Goal: Information Seeking & Learning: Check status

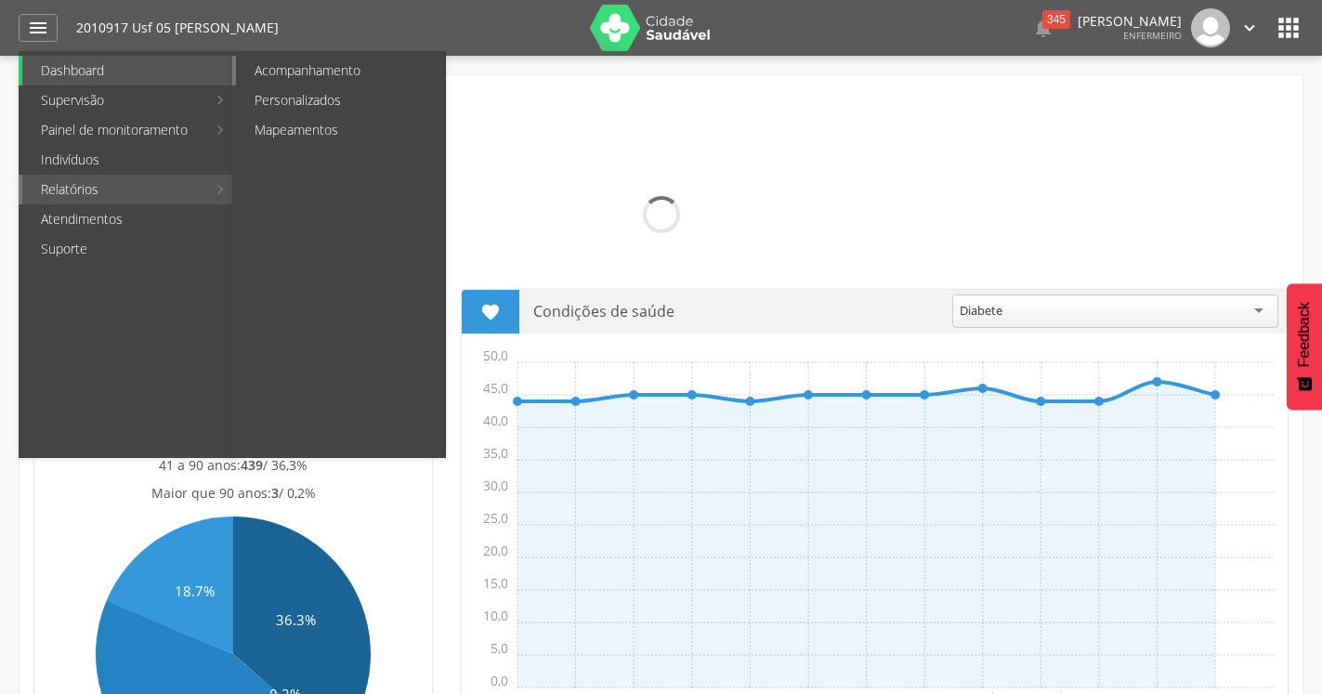
click at [320, 68] on link "Acompanhamento" at bounding box center [340, 71] width 209 height 30
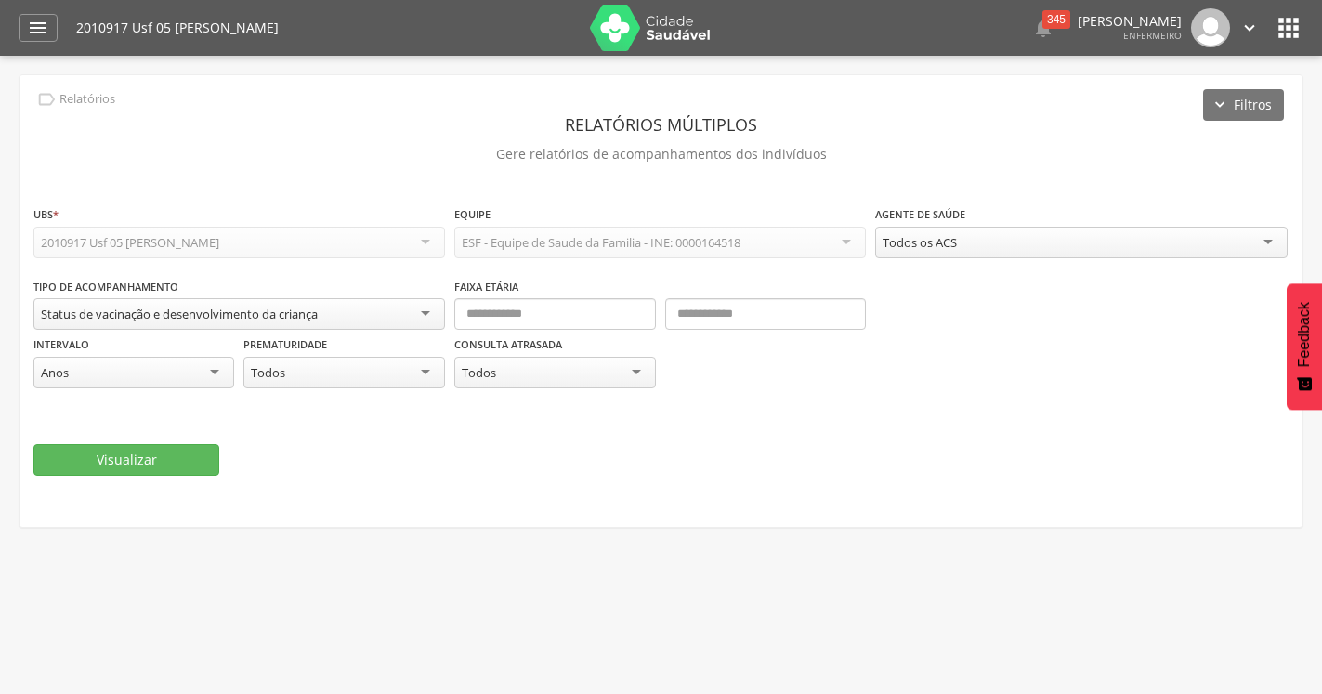
click at [219, 239] on div "2010917 Usf 05 [PERSON_NAME]" at bounding box center [130, 242] width 178 height 17
click at [207, 317] on div "Status de vacinação e desenvolvimento da criança" at bounding box center [179, 314] width 277 height 17
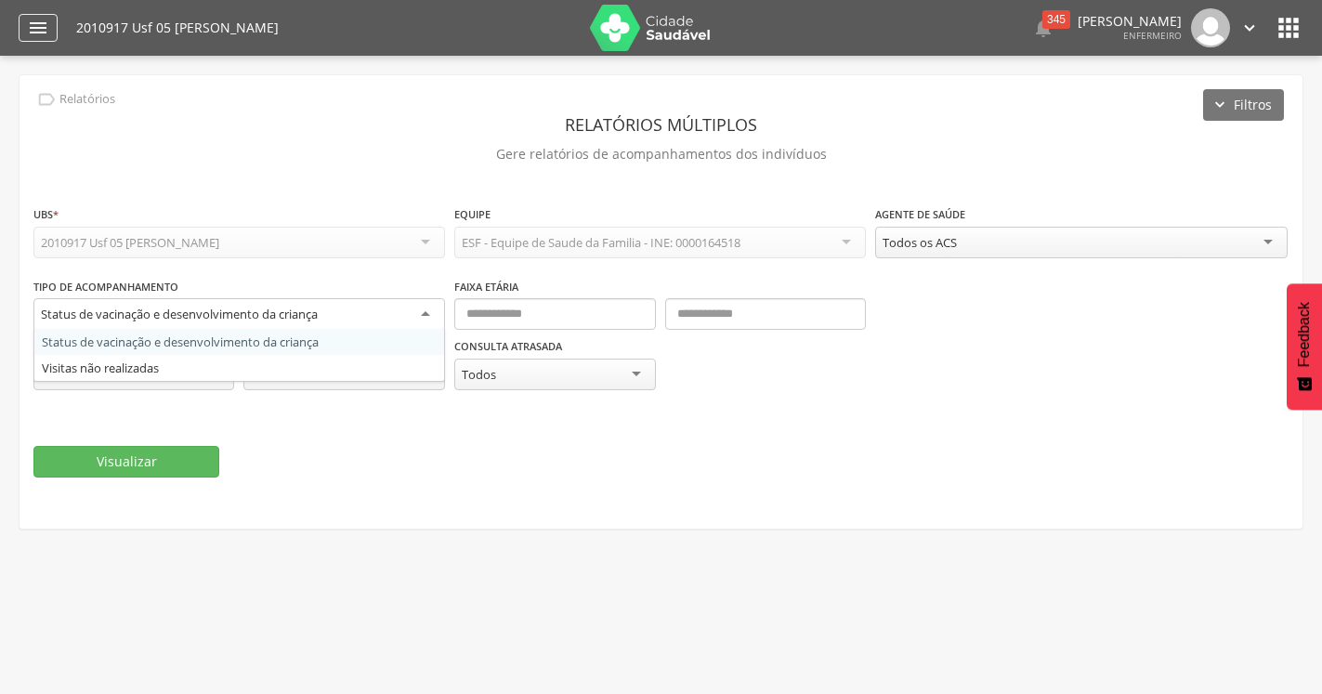
click at [43, 28] on icon "" at bounding box center [38, 28] width 22 height 22
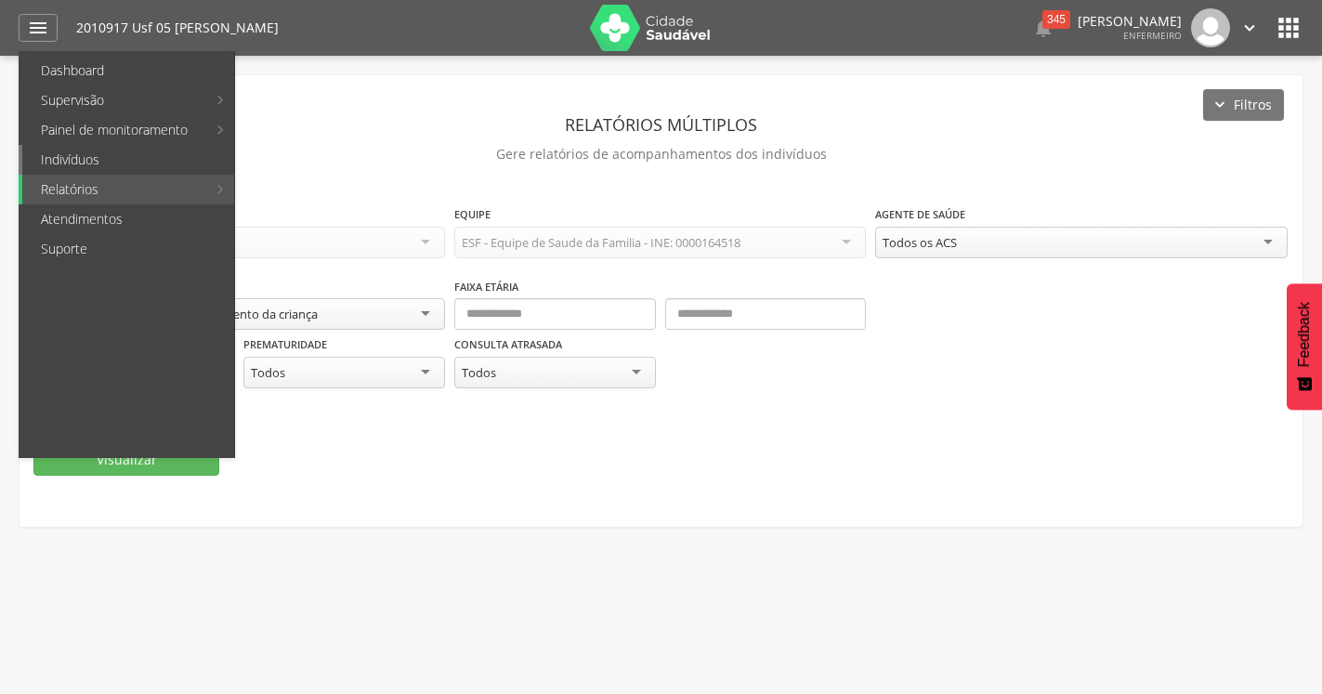
click at [72, 156] on link "Indivíduos" at bounding box center [128, 160] width 212 height 30
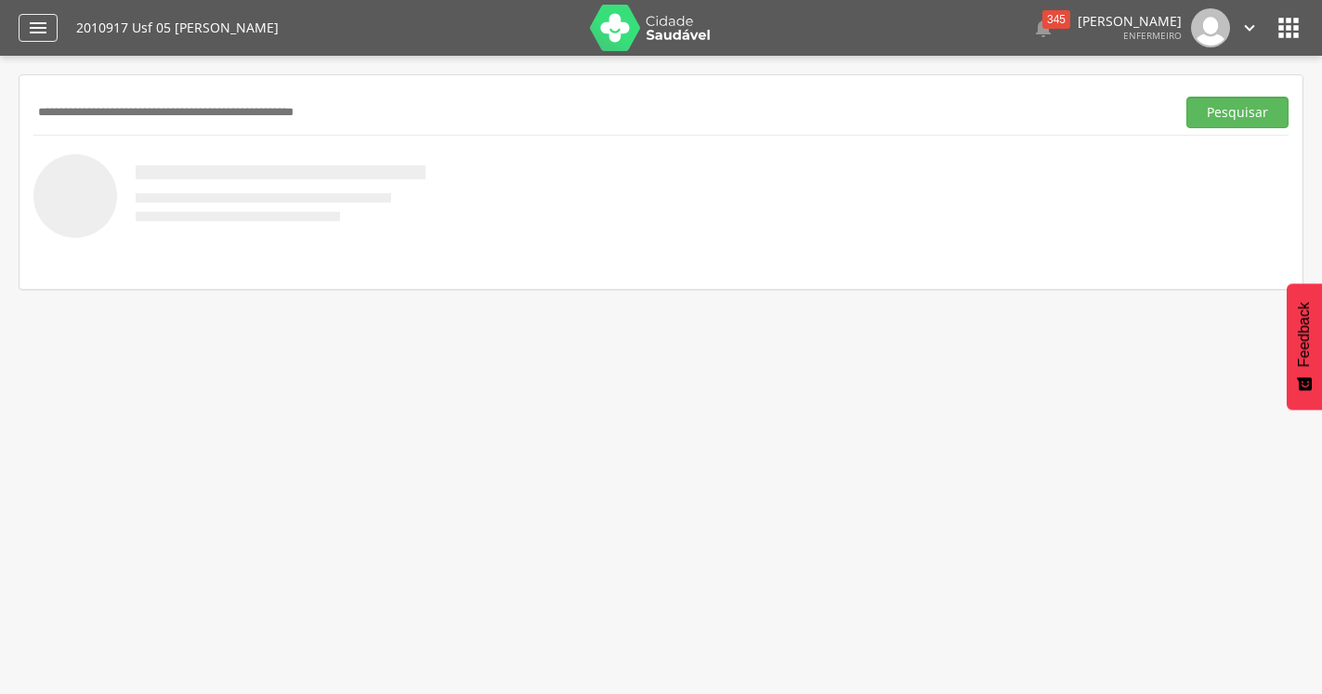
click at [39, 28] on icon "" at bounding box center [38, 28] width 22 height 22
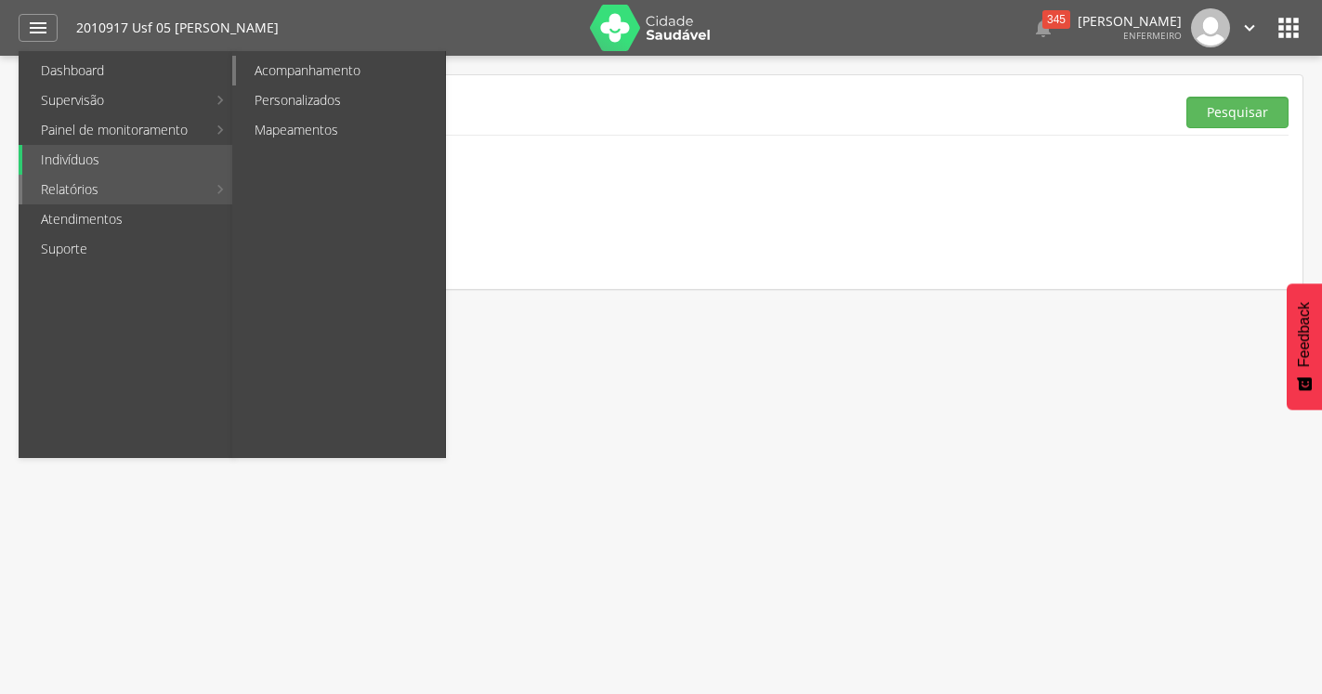
click at [332, 73] on link "Acompanhamento" at bounding box center [340, 71] width 209 height 30
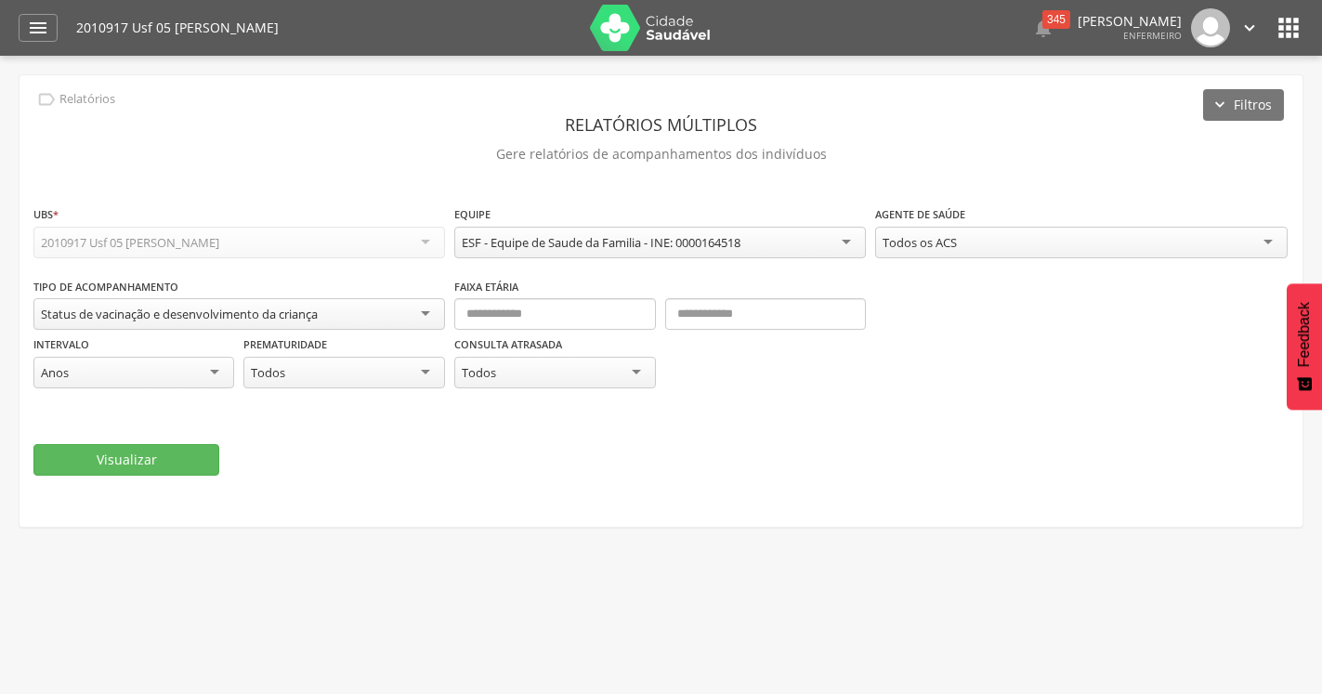
click at [173, 312] on div "Status de vacinação e desenvolvimento da criança" at bounding box center [179, 314] width 277 height 17
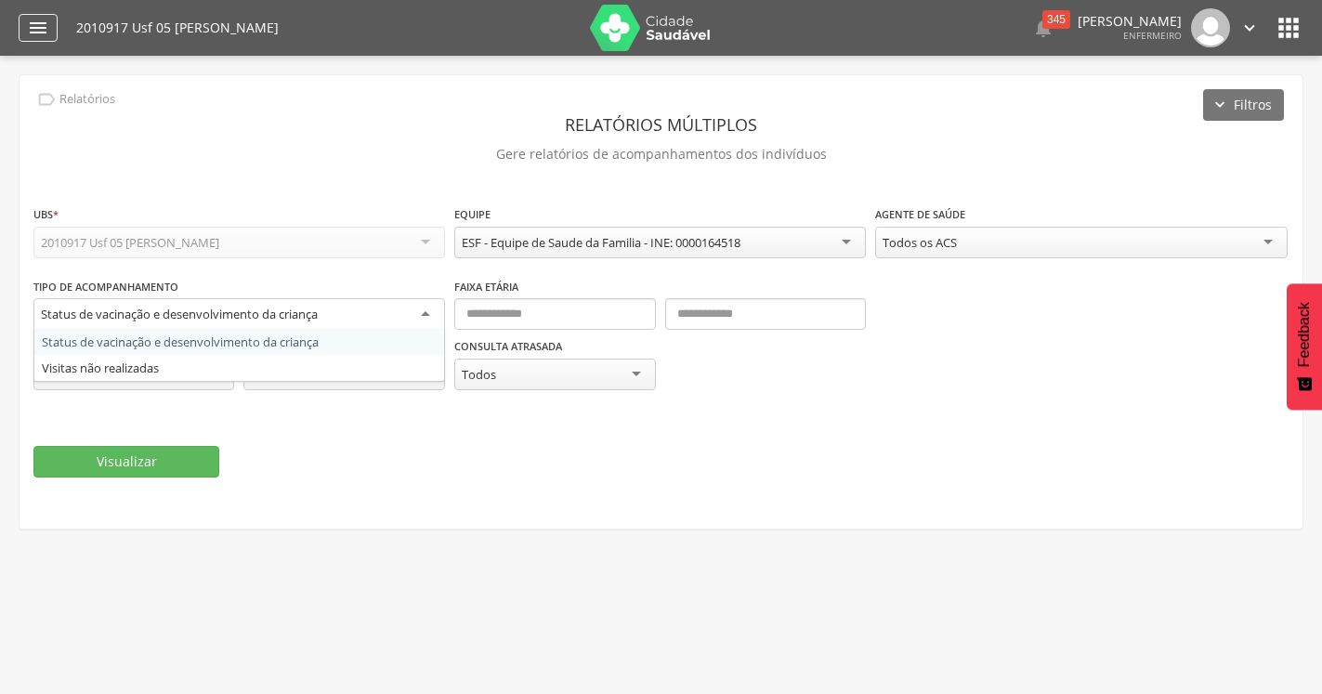
click at [44, 29] on icon "" at bounding box center [38, 28] width 22 height 22
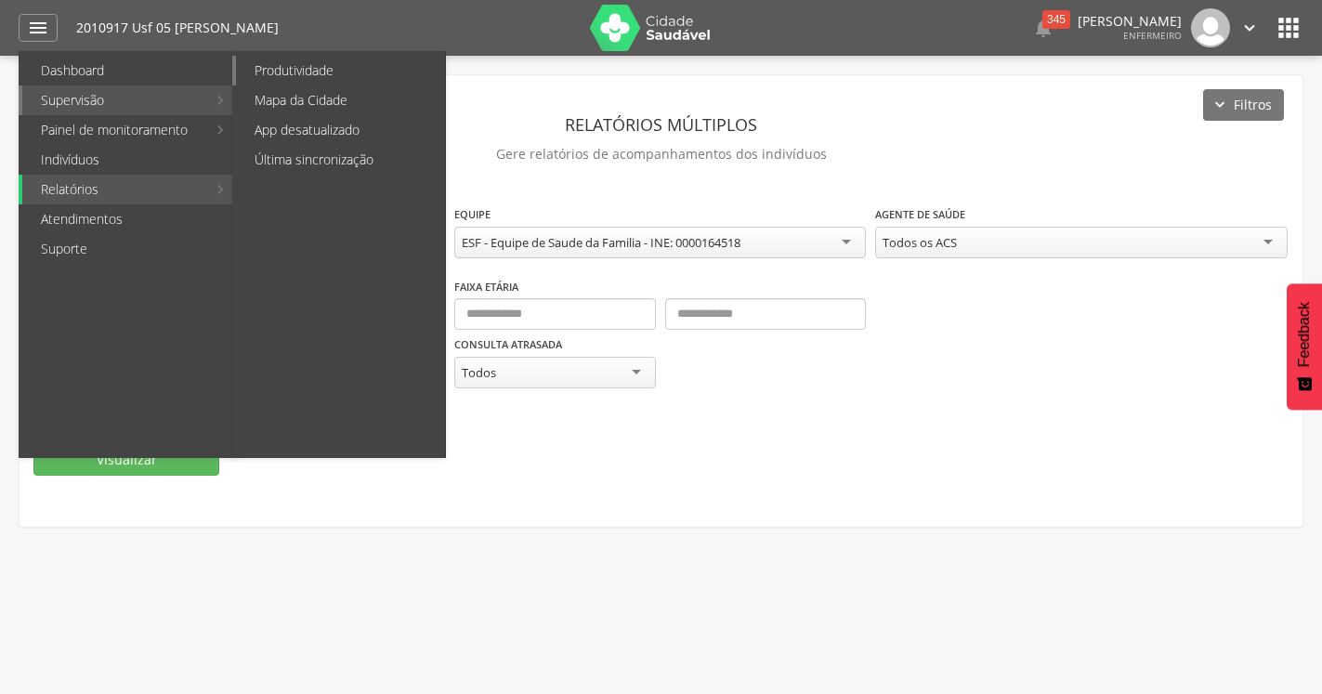
click at [299, 66] on link "Produtividade" at bounding box center [340, 71] width 209 height 30
type input "**********"
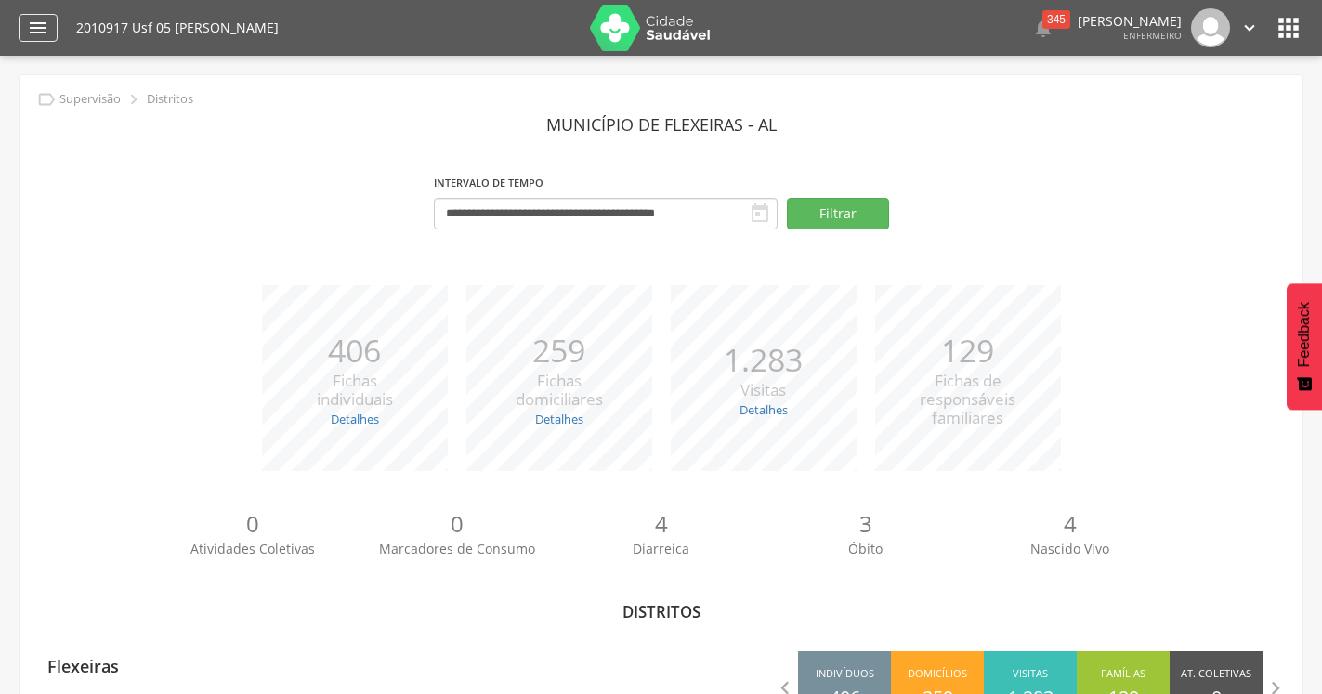
click at [30, 26] on icon "" at bounding box center [38, 28] width 22 height 22
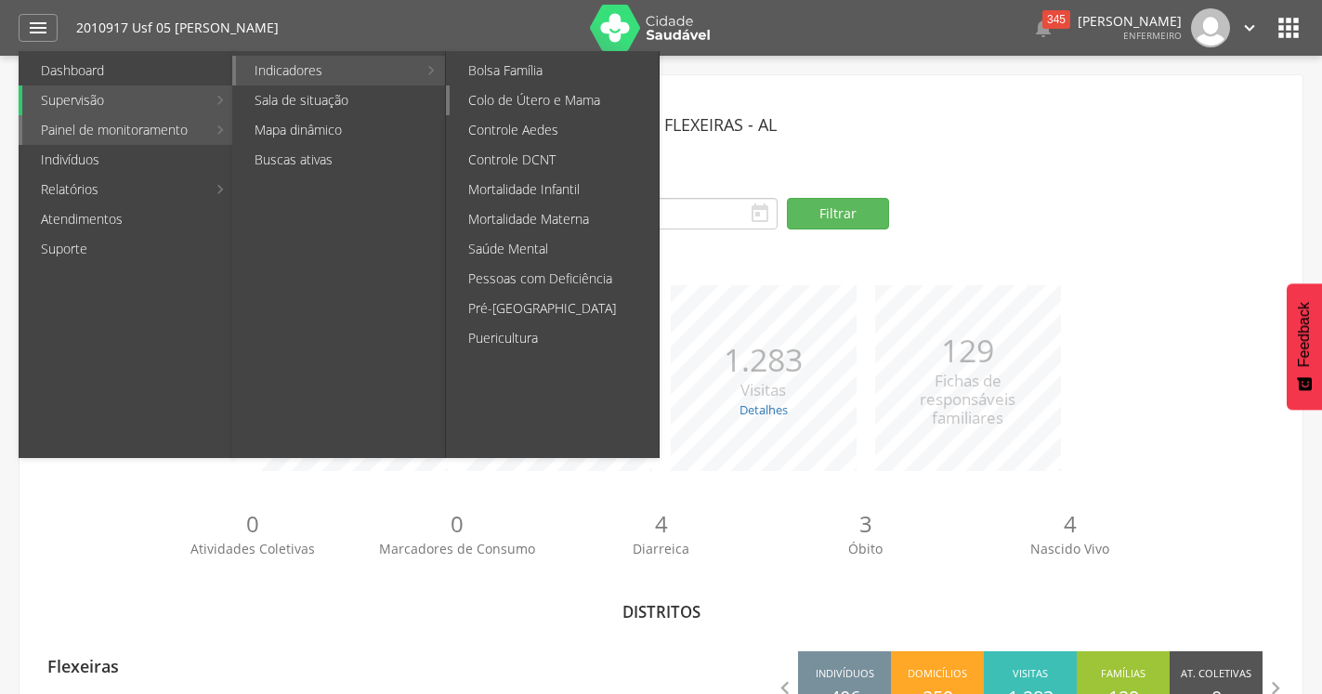
click at [536, 94] on link "Colo de Útero e Mama" at bounding box center [554, 100] width 209 height 30
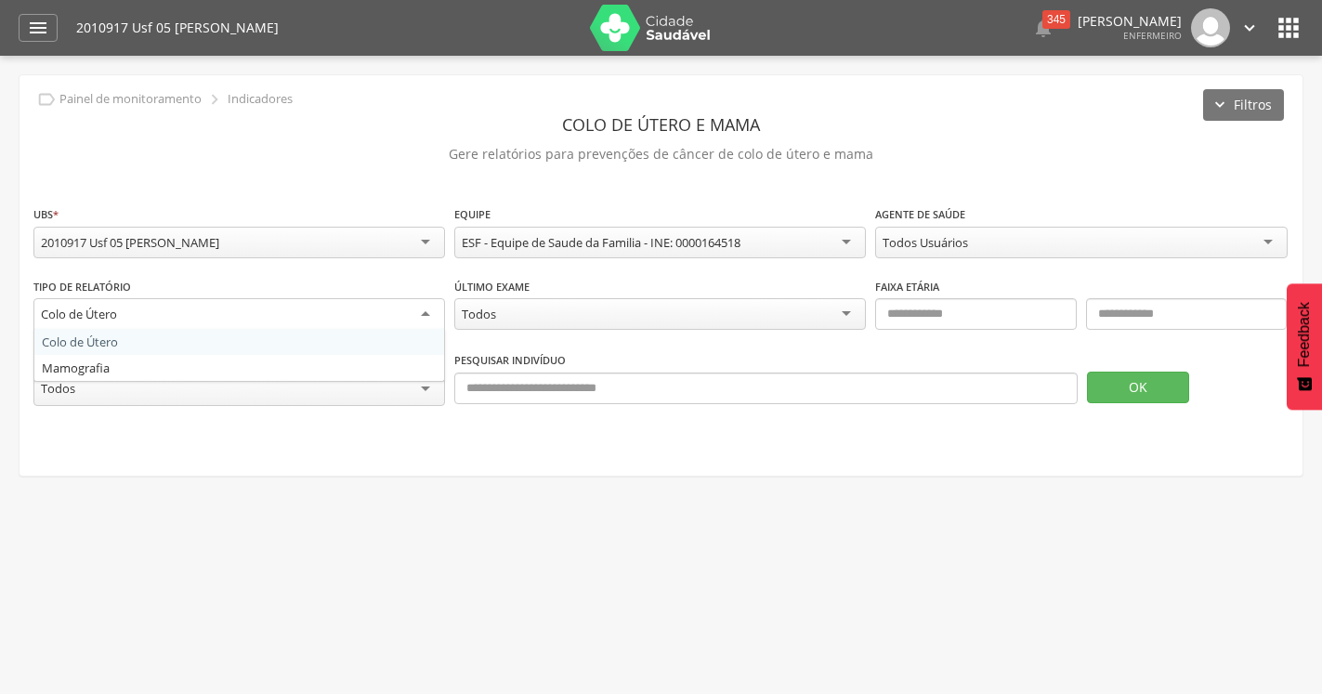
click at [154, 317] on div "Colo de Útero" at bounding box center [239, 314] width 412 height 33
click at [82, 374] on fieldset "**********" at bounding box center [660, 314] width 1255 height 220
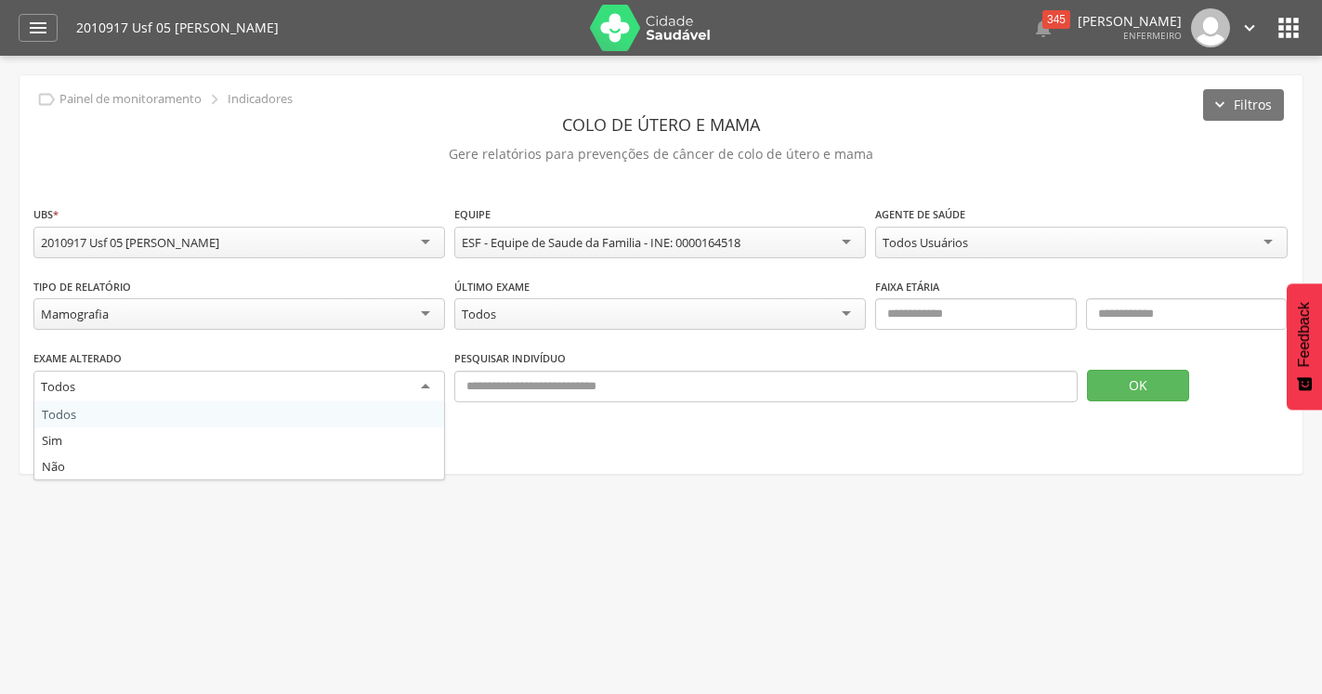
click at [73, 387] on div "Todos" at bounding box center [58, 386] width 34 height 17
drag, startPoint x: 537, startPoint y: 438, endPoint x: 511, endPoint y: 417, distance: 33.1
click at [533, 434] on div "**********" at bounding box center [661, 273] width 1283 height 397
click at [1159, 384] on button "OK" at bounding box center [1138, 386] width 102 height 32
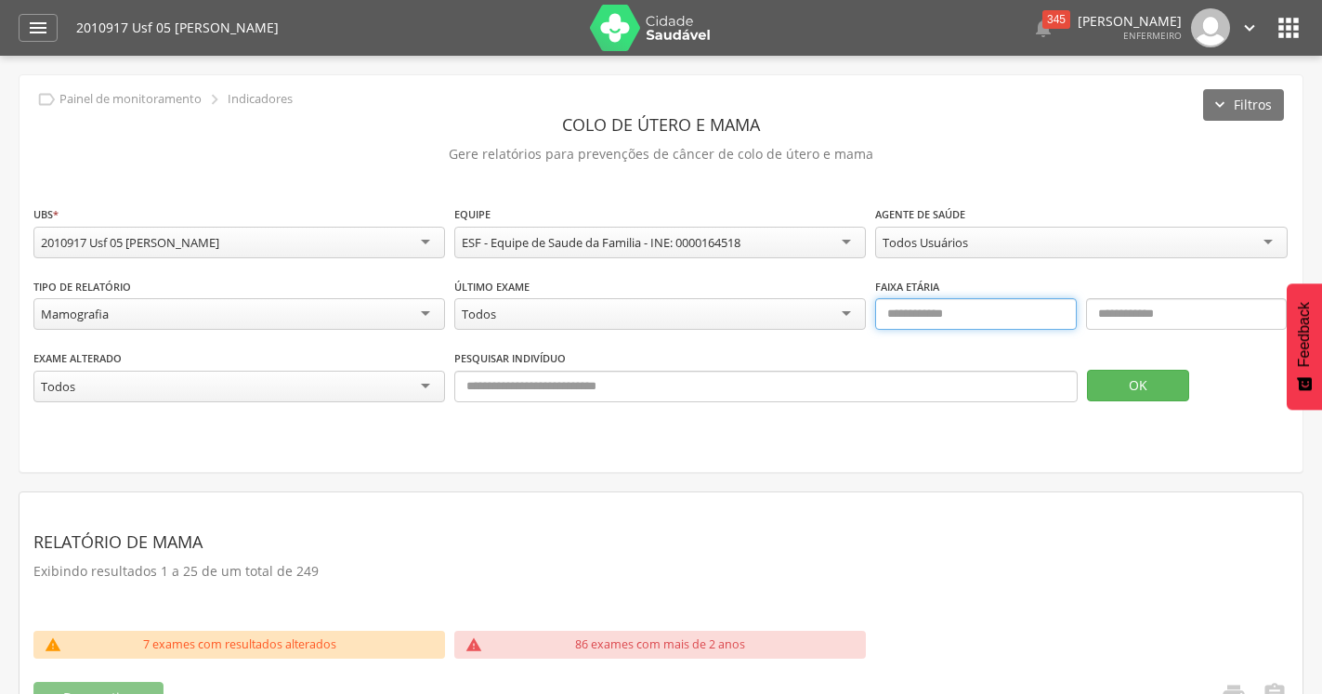
click at [980, 318] on input "text" at bounding box center [975, 314] width 201 height 32
type input "**"
click at [1148, 312] on input "text" at bounding box center [1186, 314] width 201 height 32
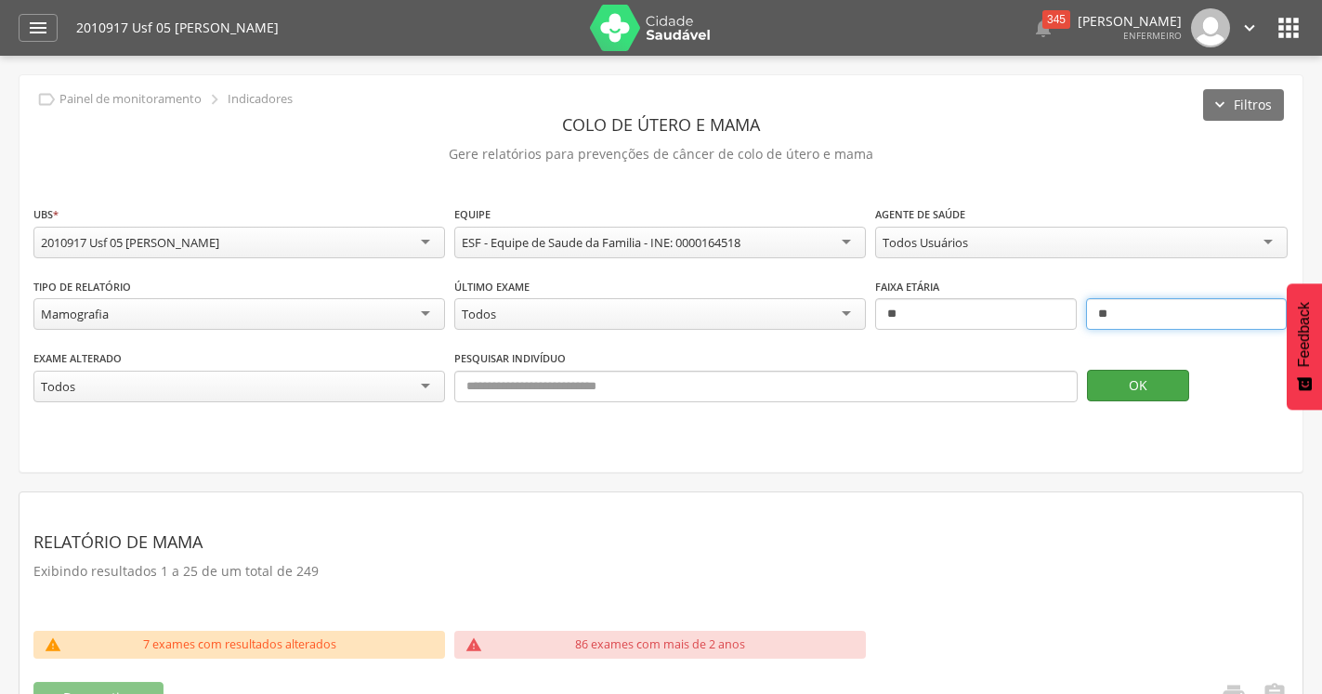
type input "**"
click at [1153, 379] on button "OK" at bounding box center [1138, 386] width 102 height 32
click at [422, 387] on div "Todos" at bounding box center [239, 387] width 412 height 32
click at [71, 444] on div "**********" at bounding box center [661, 273] width 1283 height 397
click at [1141, 394] on button "OK" at bounding box center [1138, 386] width 102 height 32
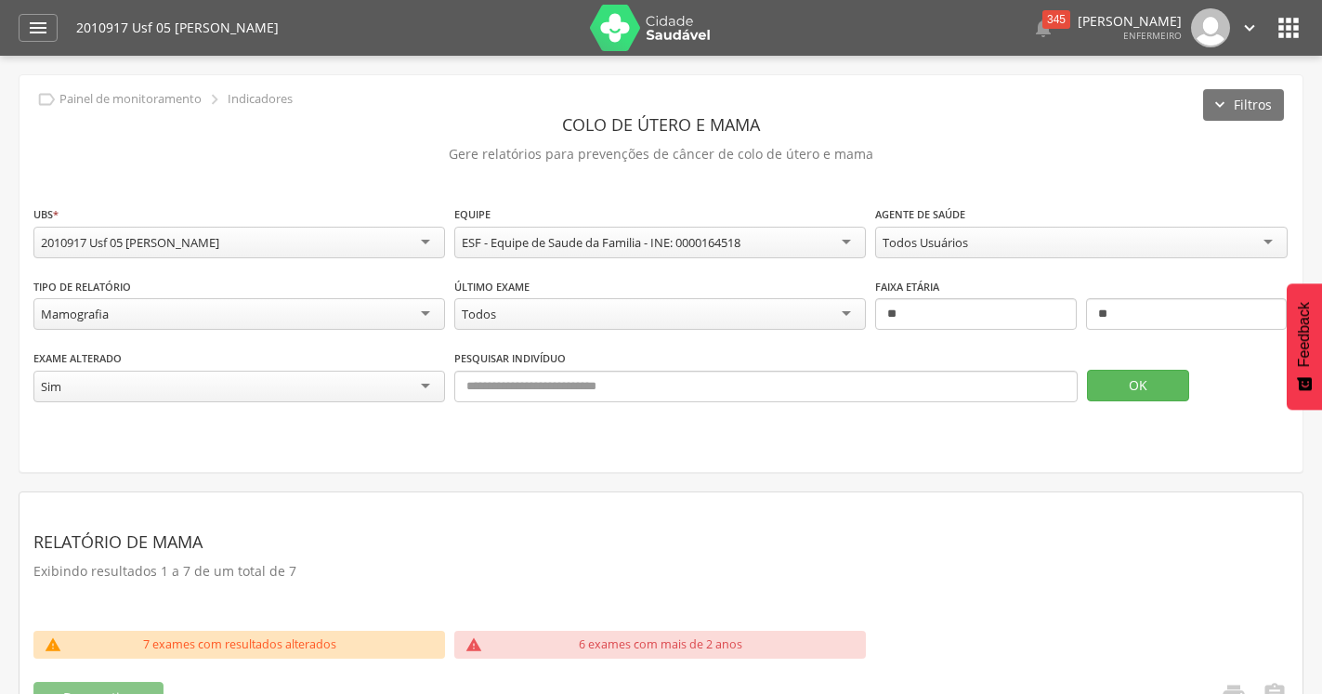
click at [423, 379] on div "Sim" at bounding box center [239, 387] width 412 height 32
click at [1153, 385] on button "OK" at bounding box center [1138, 386] width 102 height 32
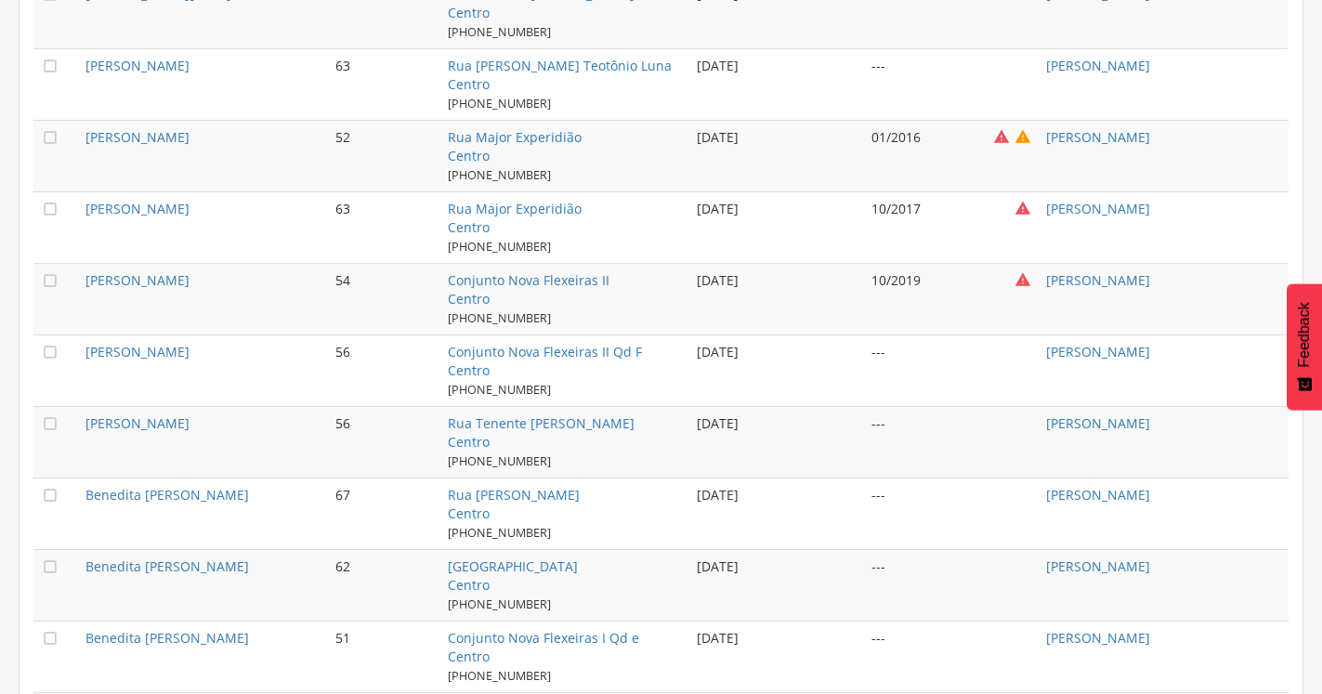
scroll to position [1962, 0]
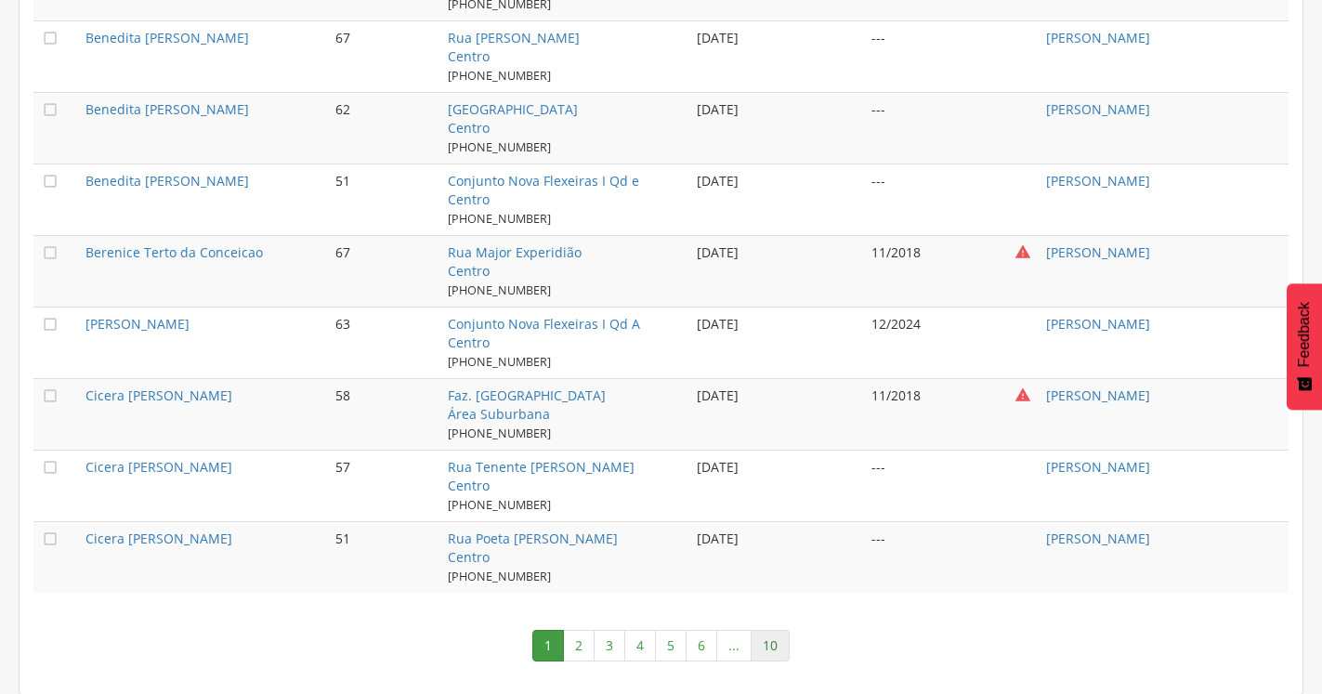
click at [773, 643] on link "10" at bounding box center [770, 646] width 39 height 32
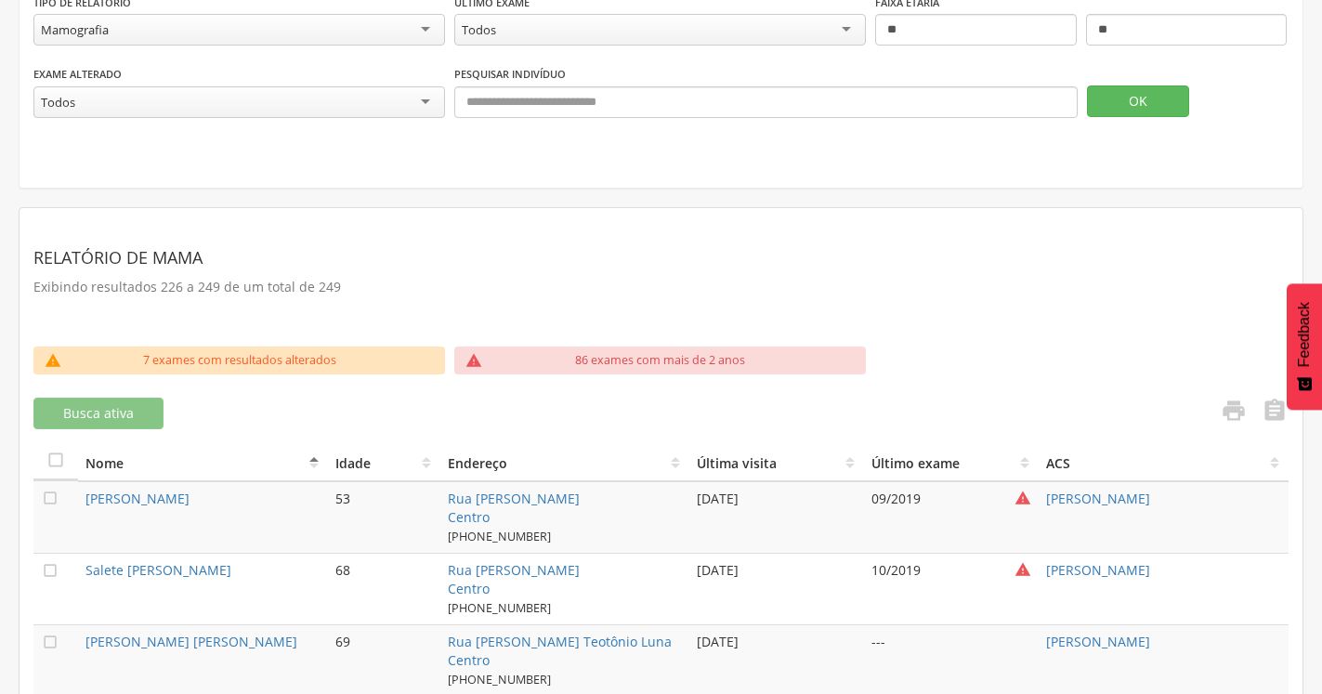
scroll to position [95, 0]
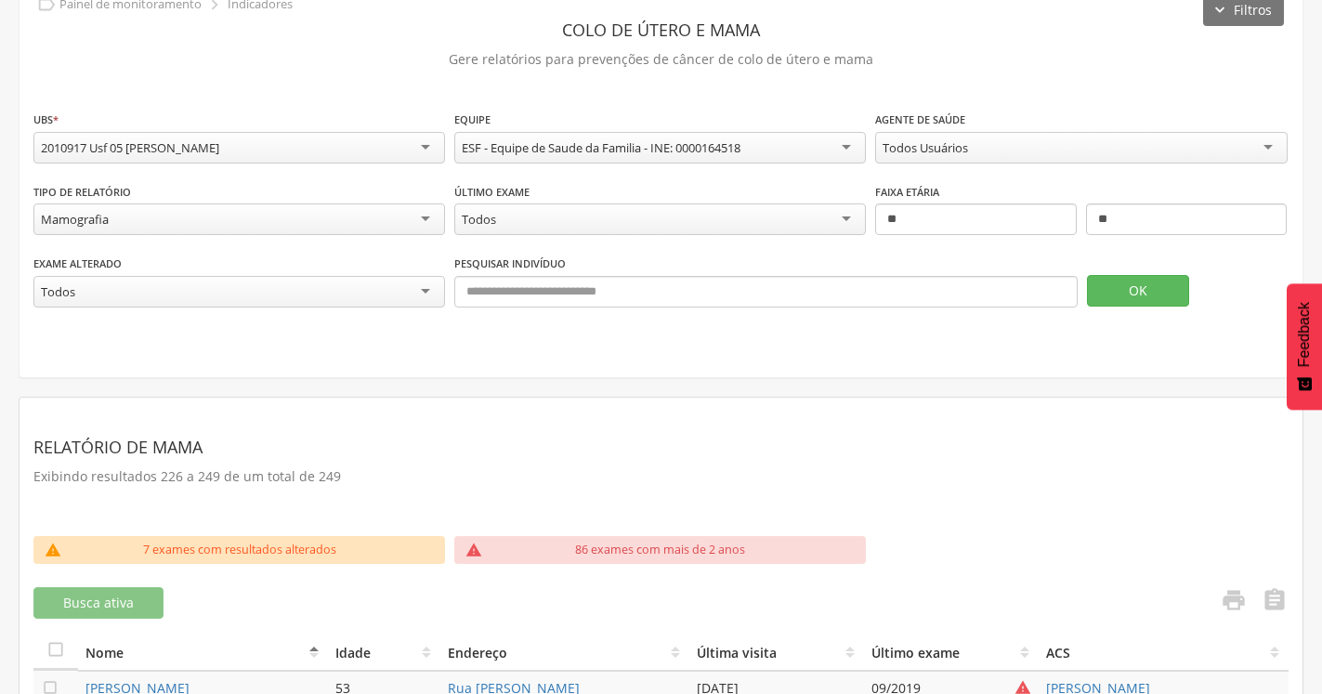
click at [226, 300] on div "Todos" at bounding box center [239, 292] width 412 height 32
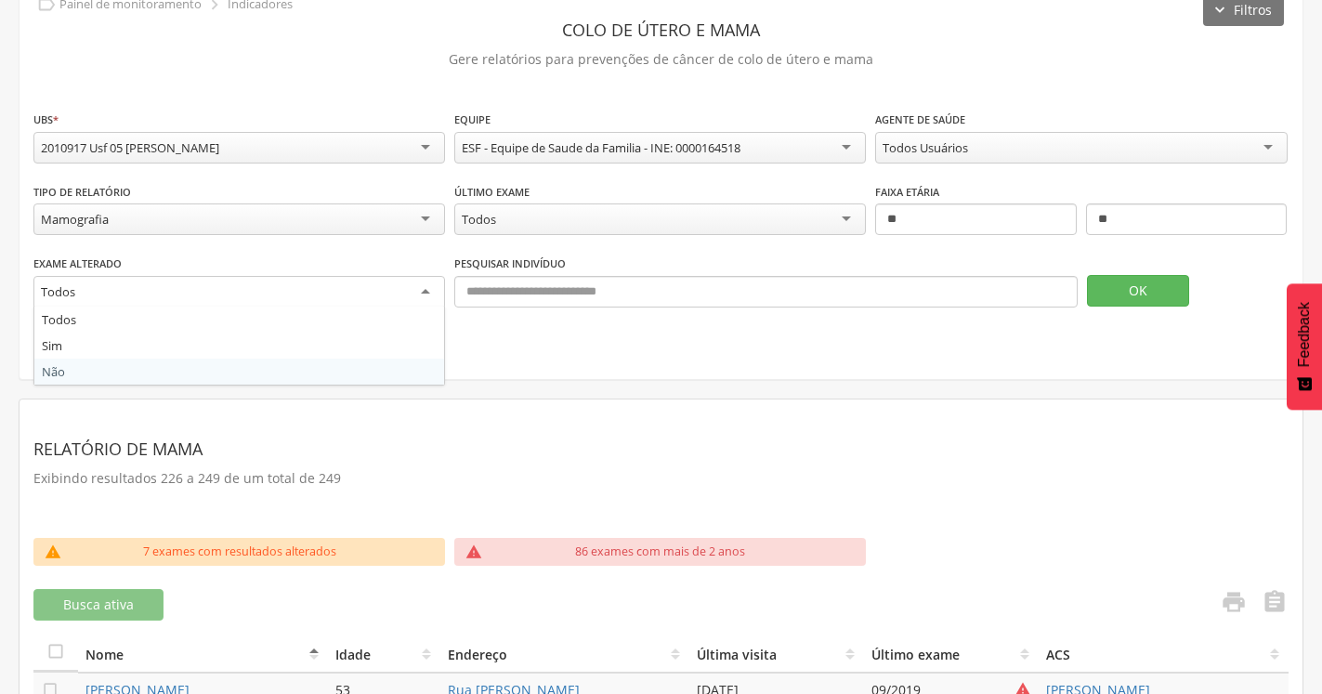
click at [82, 373] on div "**********" at bounding box center [661, 179] width 1283 height 399
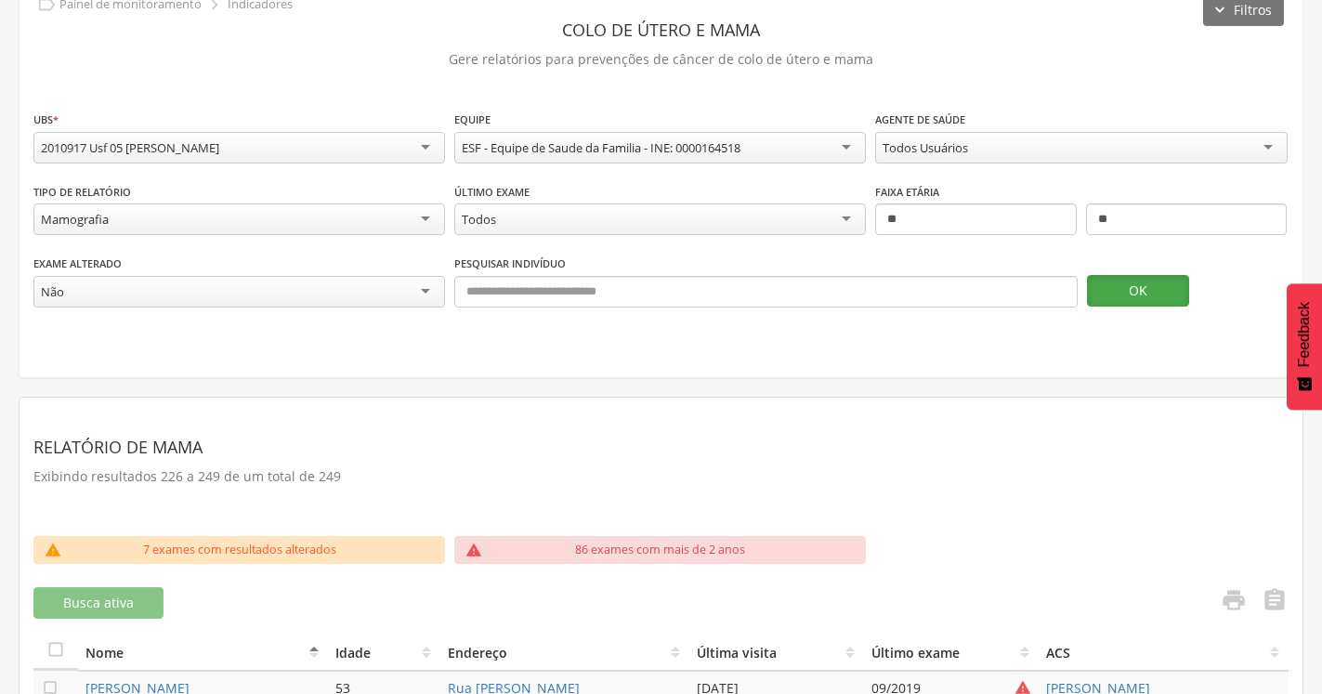
click at [1157, 304] on button "OK" at bounding box center [1138, 291] width 102 height 32
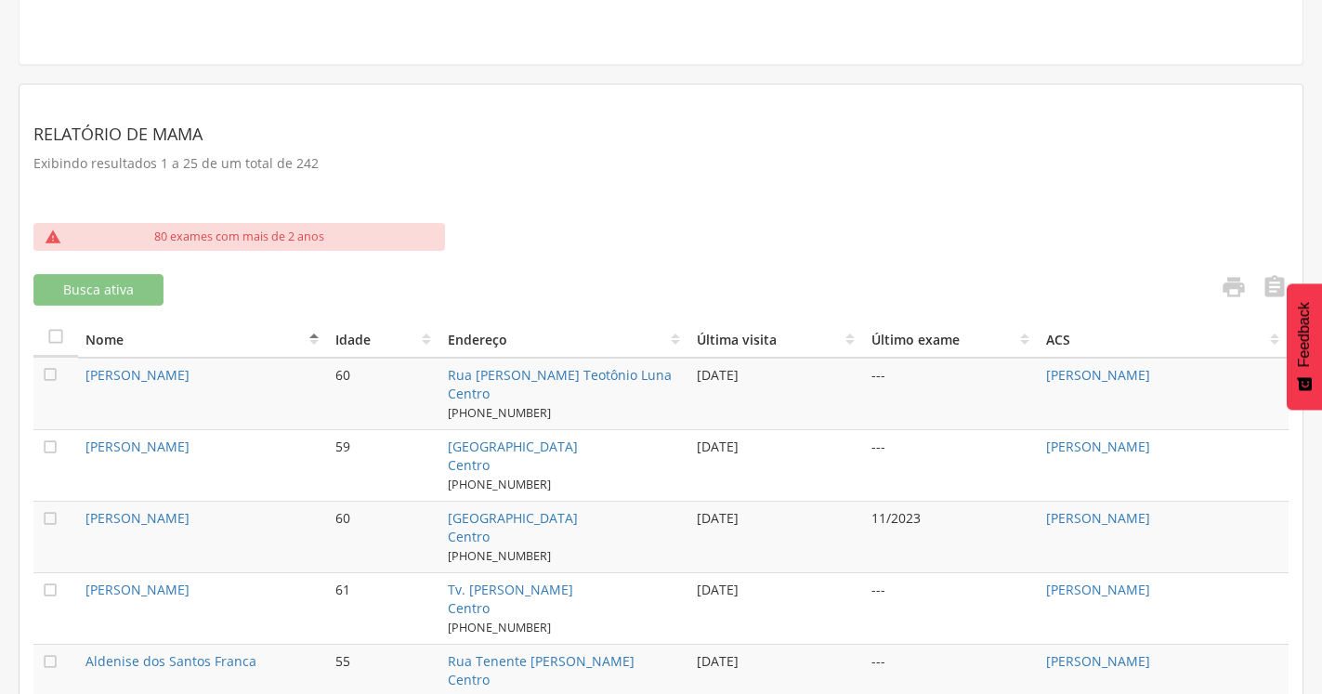
scroll to position [474, 0]
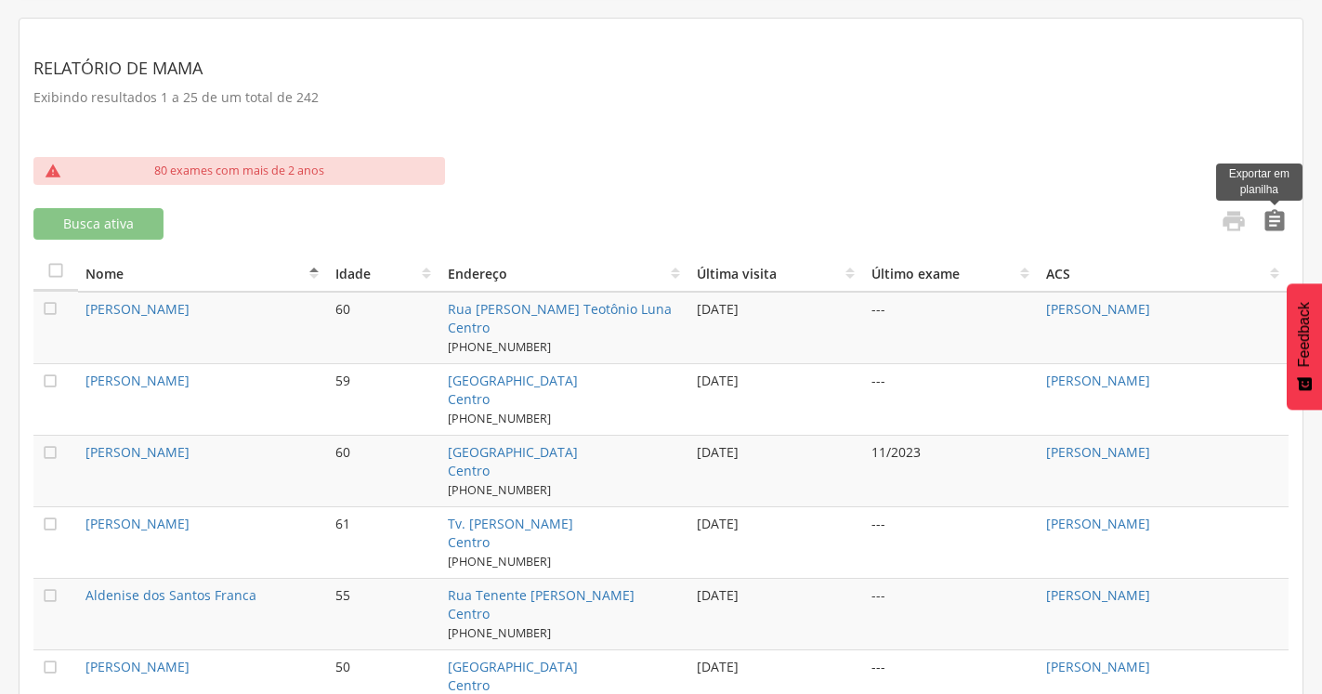
click at [1277, 215] on icon "" at bounding box center [1275, 221] width 26 height 26
